Goal: Obtain resource: Download file/media

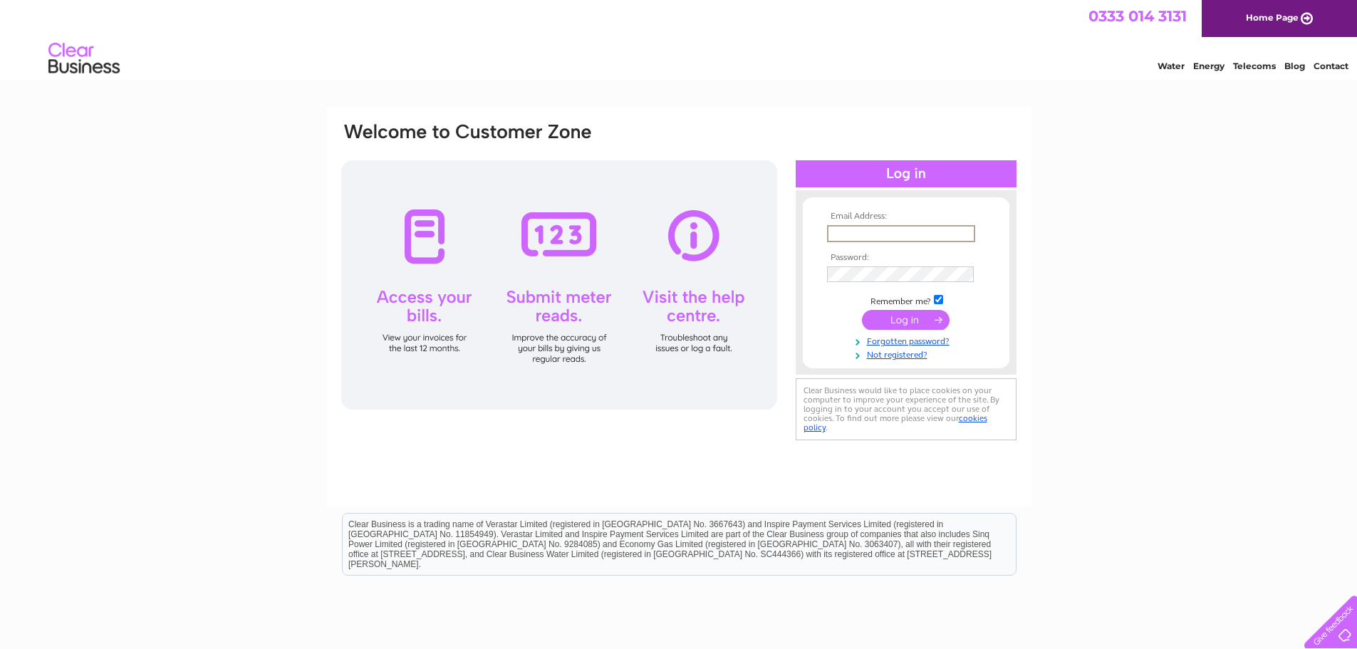
click at [876, 236] on input "text" at bounding box center [901, 233] width 148 height 17
type input "[EMAIL_ADDRESS][DOMAIN_NAME]"
click at [862, 310] on input "submit" at bounding box center [906, 320] width 88 height 20
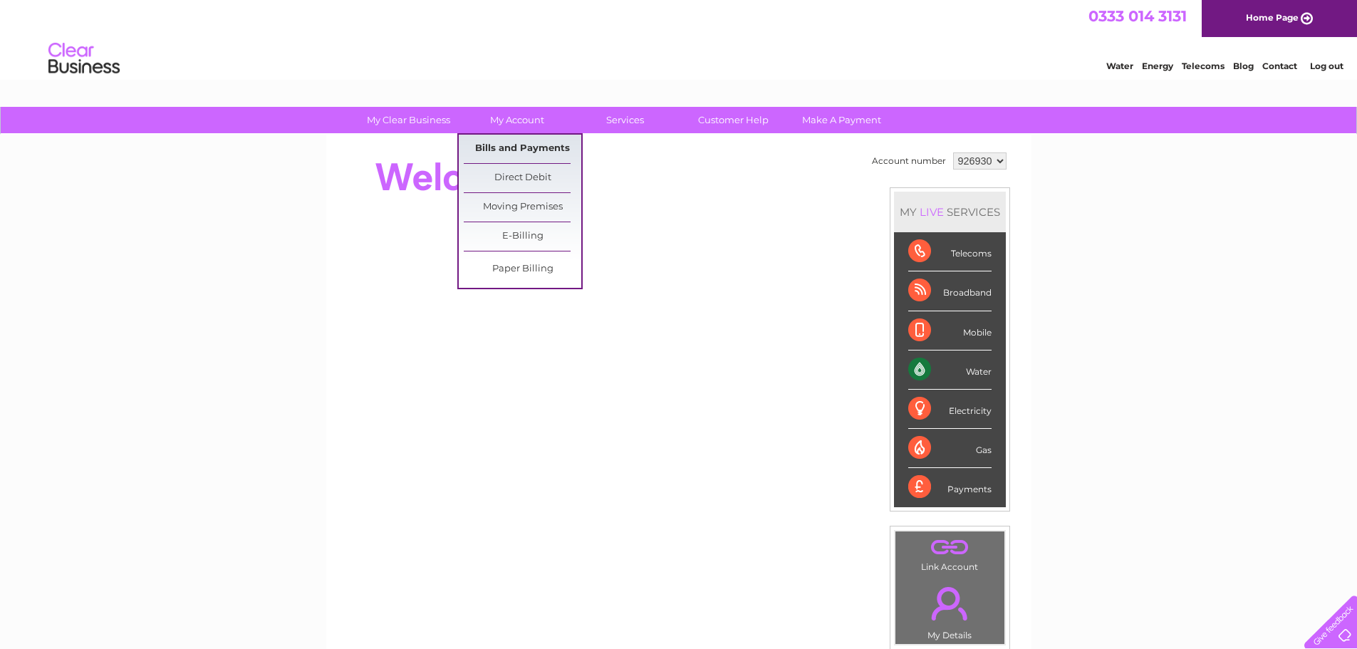
click at [507, 146] on link "Bills and Payments" at bounding box center [523, 149] width 118 height 28
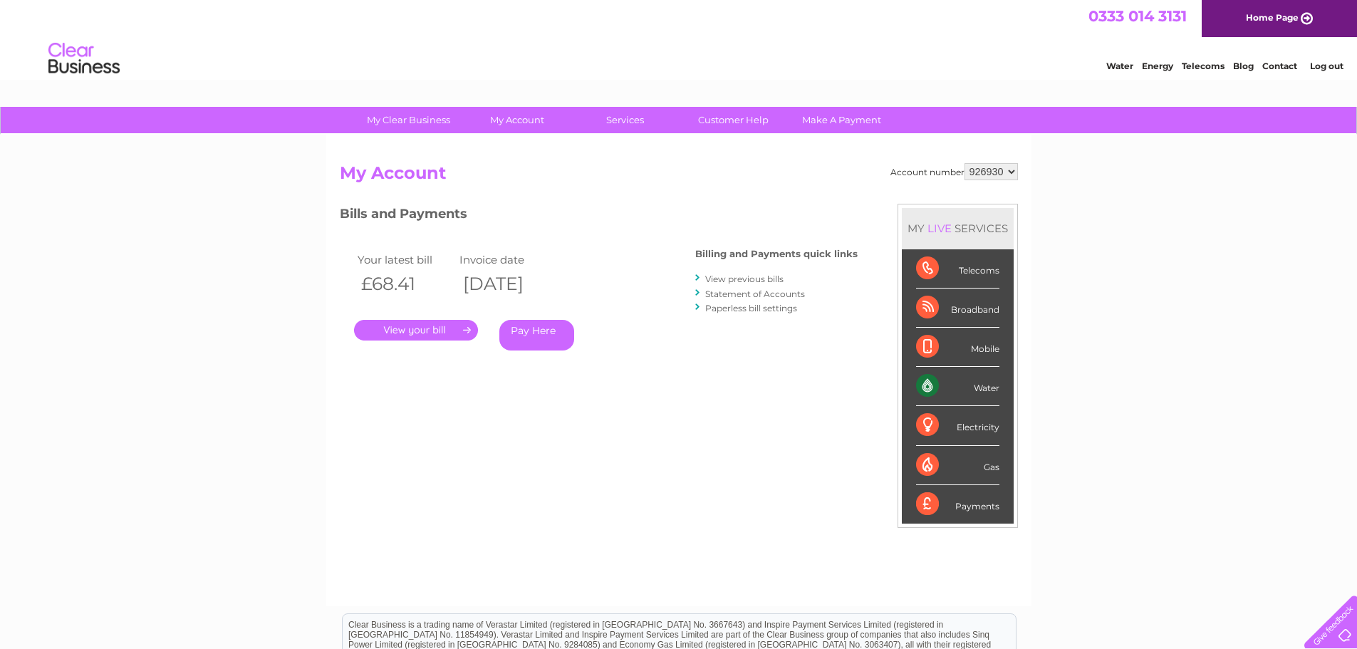
click at [712, 276] on link "View previous bills" at bounding box center [744, 278] width 78 height 11
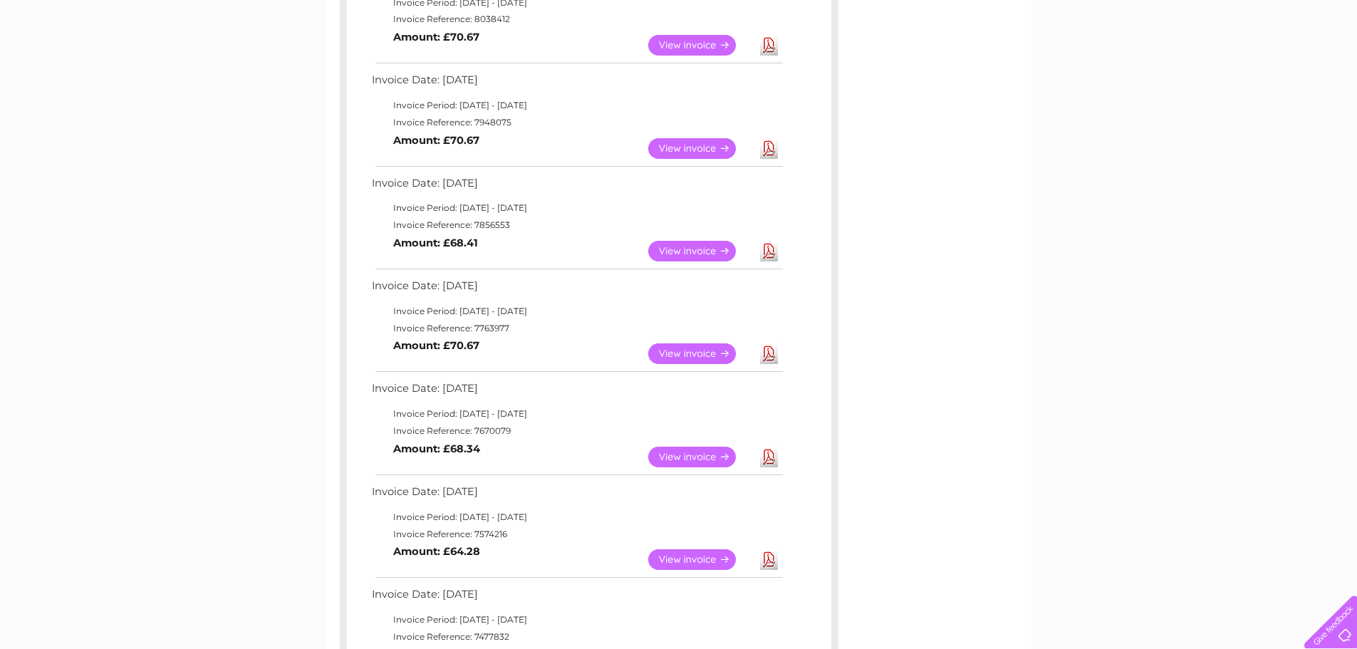
scroll to position [427, 0]
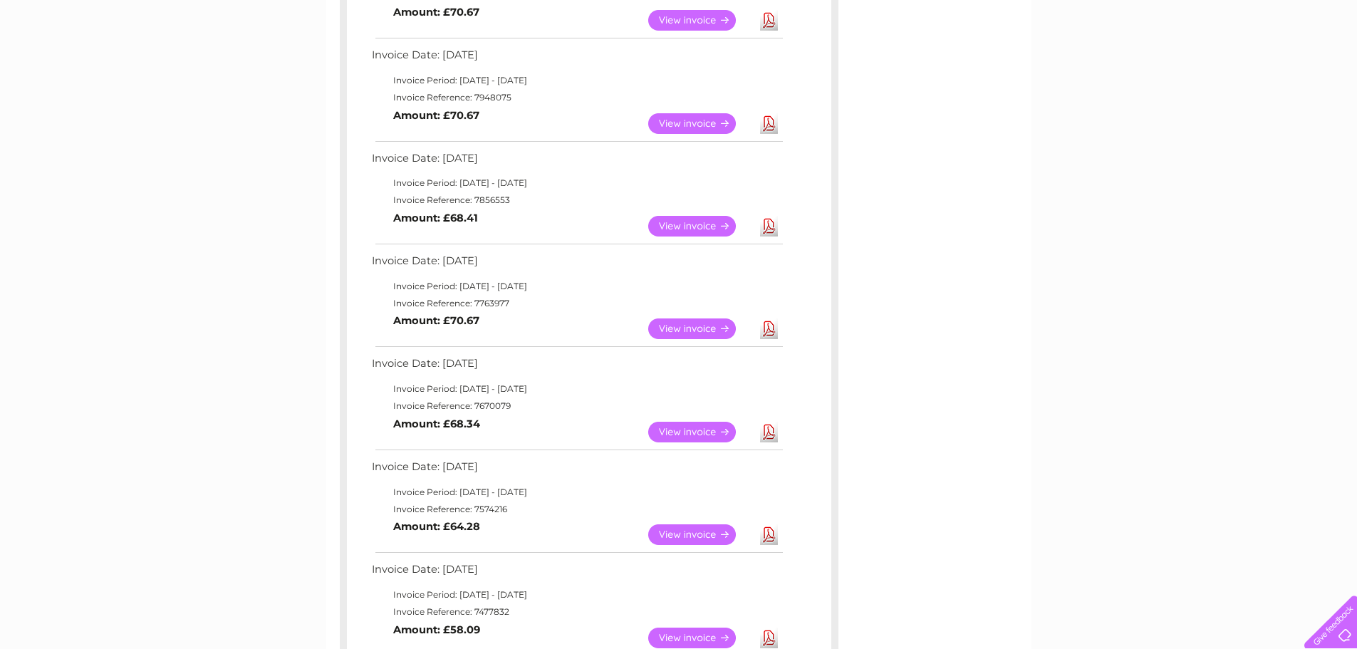
click at [766, 325] on link "Download" at bounding box center [769, 328] width 18 height 21
click at [772, 224] on link "Download" at bounding box center [769, 226] width 18 height 21
click at [769, 122] on link "Download" at bounding box center [769, 123] width 18 height 21
